Goal: Contribute content: Add original content to the website for others to see

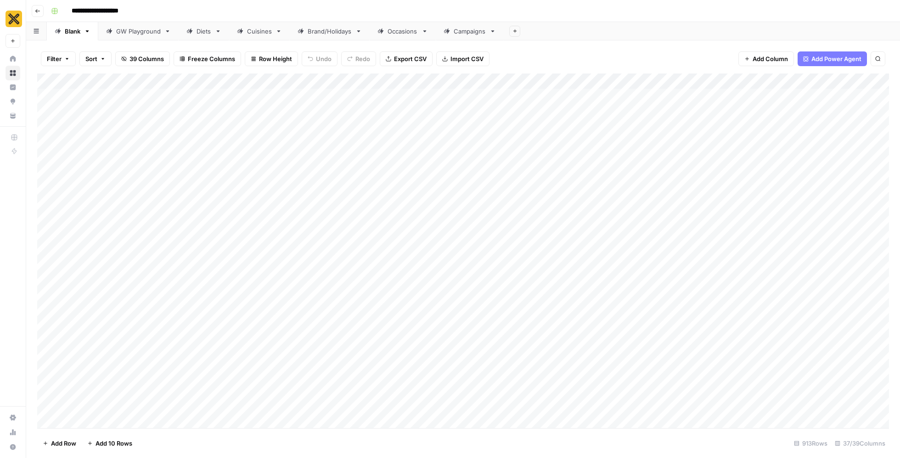
click at [211, 35] on link "Diets" at bounding box center [204, 31] width 50 height 18
click at [100, 423] on div "Add Column" at bounding box center [462, 250] width 851 height 355
click at [233, 402] on div "Add Column" at bounding box center [462, 250] width 851 height 355
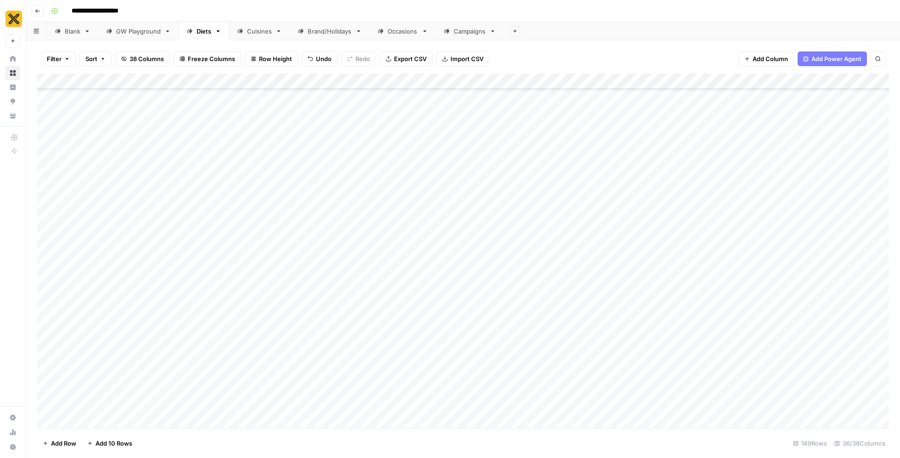
click at [233, 402] on div "Add Column" at bounding box center [462, 250] width 851 height 355
type textarea "**********"
click at [324, 404] on div "Add Column" at bounding box center [462, 250] width 851 height 355
click at [302, 445] on button "Spoke" at bounding box center [296, 448] width 25 height 11
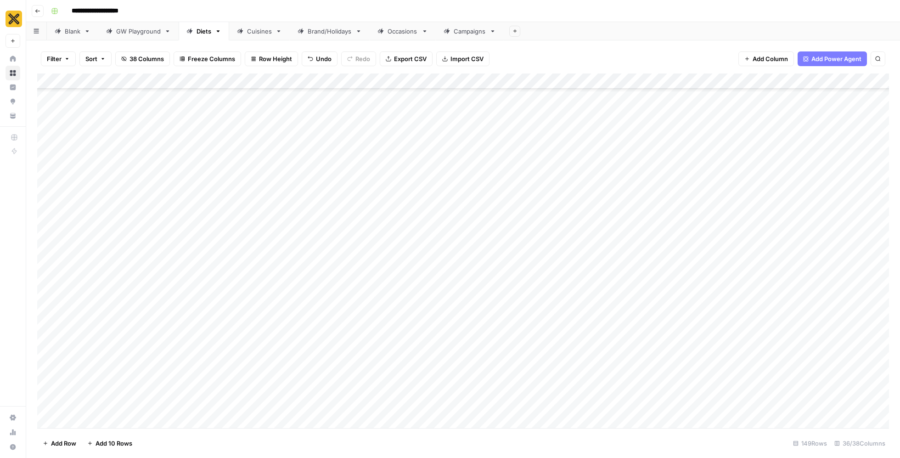
click at [391, 398] on div "Add Column" at bounding box center [462, 250] width 851 height 355
click at [359, 402] on div "Add Column" at bounding box center [462, 250] width 851 height 355
click at [586, 399] on div "Add Column" at bounding box center [462, 250] width 851 height 355
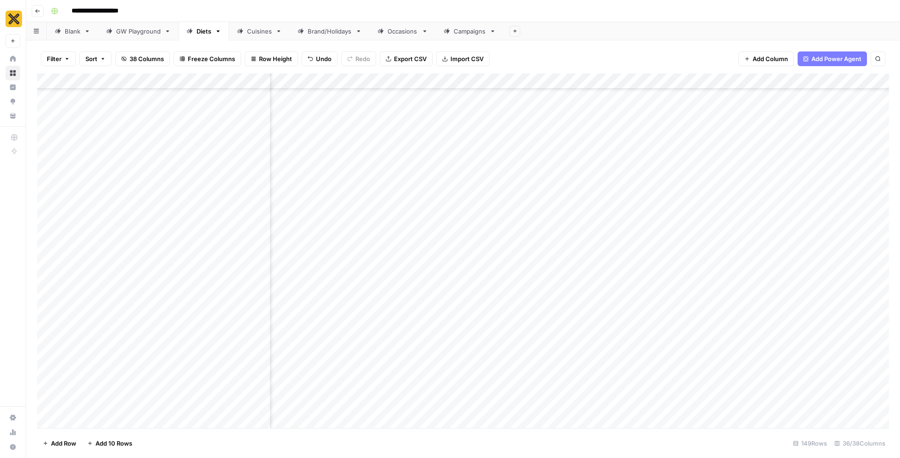
scroll to position [3232, 549]
click at [697, 398] on div "Add Column" at bounding box center [462, 250] width 851 height 355
click at [99, 400] on div "Add Column" at bounding box center [462, 250] width 851 height 355
type textarea "**********"
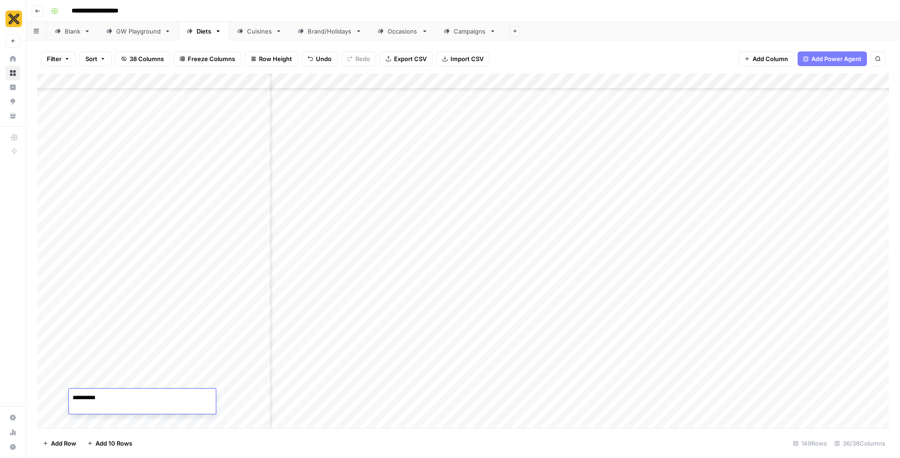
click at [123, 367] on div "Add Column" at bounding box center [462, 250] width 851 height 355
click at [131, 398] on div "Add Column" at bounding box center [462, 250] width 851 height 355
type textarea "*"
click at [124, 373] on div "Add Column" at bounding box center [462, 250] width 851 height 355
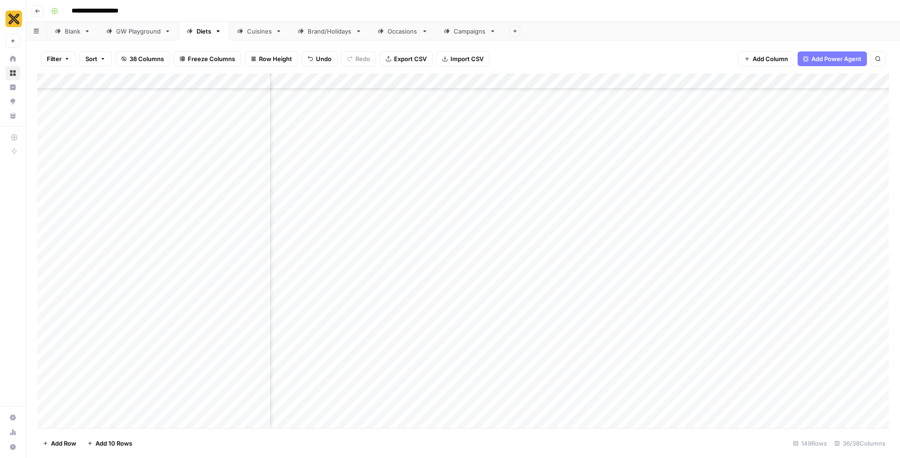
click at [136, 402] on div "Add Column" at bounding box center [462, 250] width 851 height 355
click at [136, 402] on textarea at bounding box center [188, 397] width 147 height 13
type textarea "*****"
click at [321, 404] on div "Add Column" at bounding box center [462, 250] width 851 height 355
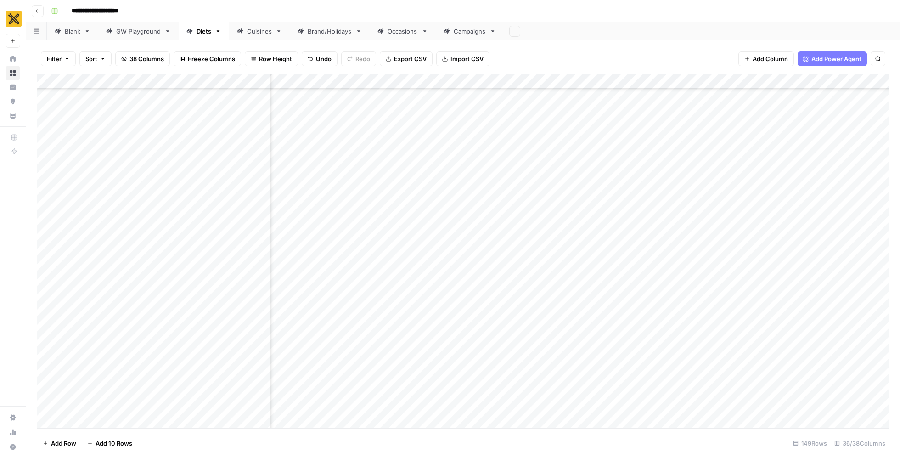
scroll to position [3232, 0]
click at [494, 397] on div "Add Column" at bounding box center [462, 250] width 851 height 355
click at [622, 399] on div "Add Column" at bounding box center [462, 250] width 851 height 355
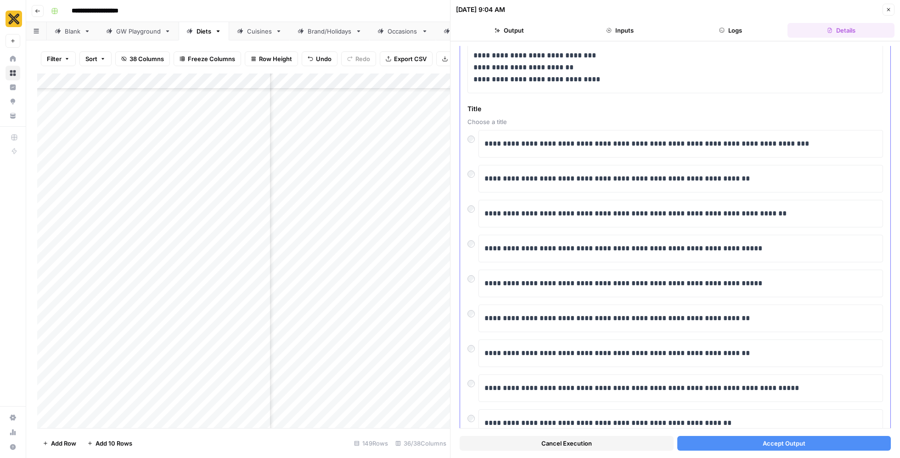
scroll to position [1907, 0]
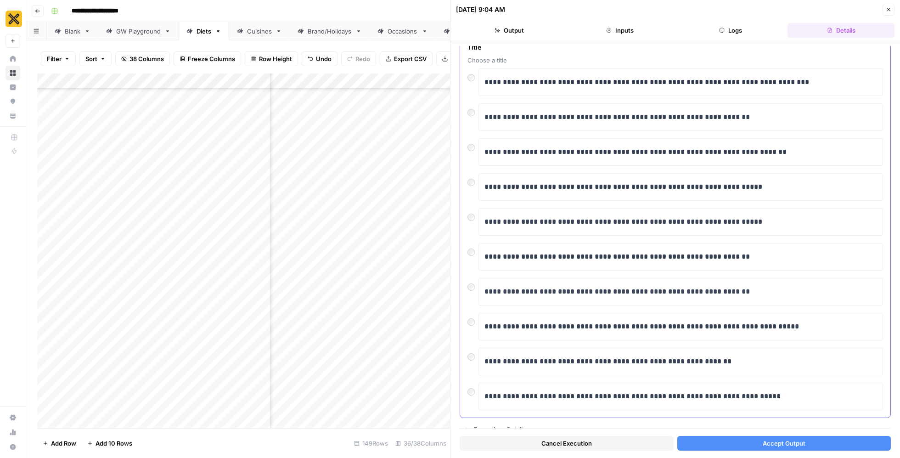
scroll to position [1971, 0]
